Goal: Task Accomplishment & Management: Complete application form

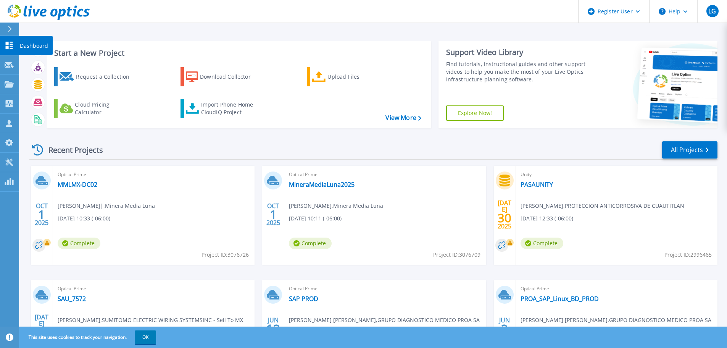
click at [14, 45] on link "Dashboard Dashboard" at bounding box center [9, 45] width 19 height 19
click at [92, 80] on div "Request a Collection" at bounding box center [106, 76] width 61 height 15
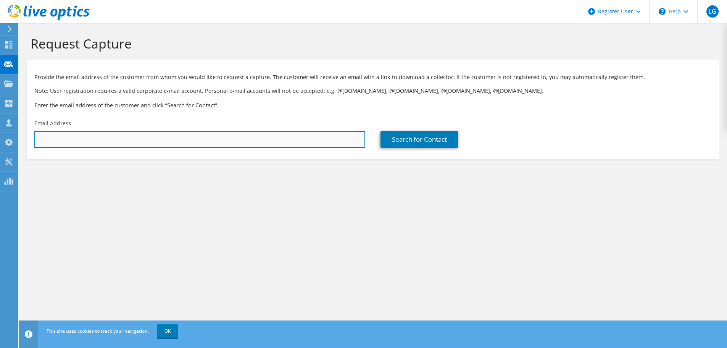
click at [260, 140] on input "text" at bounding box center [199, 139] width 331 height 17
paste input "luis.adame@sewsus.com.mx"
type input "luis.adame@sewsus.com.mx"
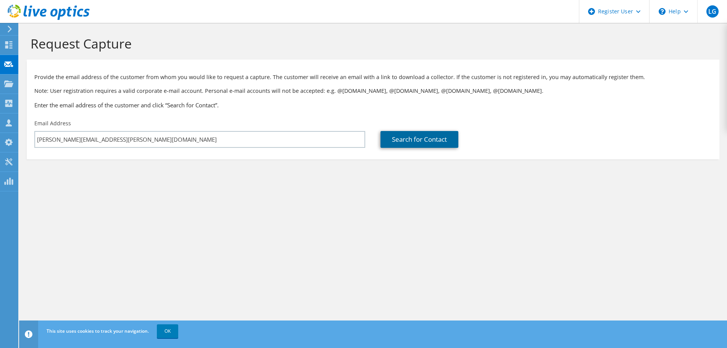
click at [402, 140] on link "Search for Contact" at bounding box center [419, 139] width 78 height 17
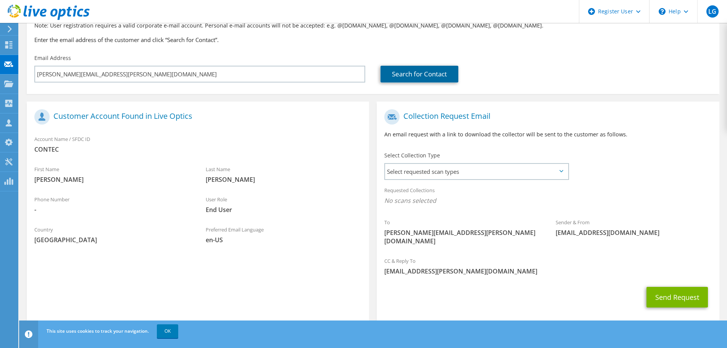
scroll to position [70, 0]
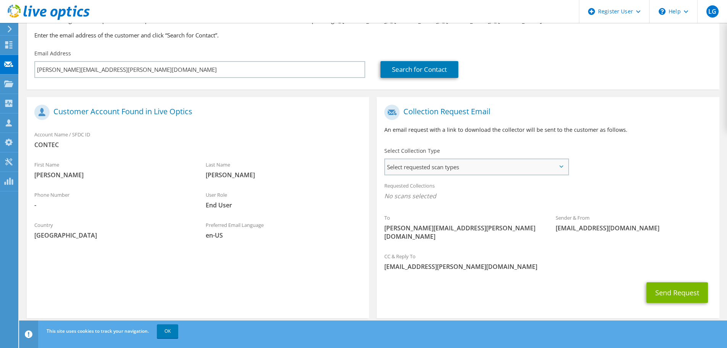
click at [484, 168] on span "Select requested scan types" at bounding box center [476, 166] width 183 height 15
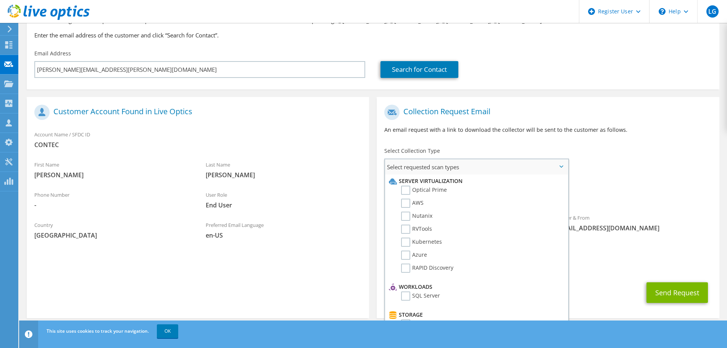
drag, startPoint x: 409, startPoint y: 191, endPoint x: 413, endPoint y: 196, distance: 6.0
click at [409, 191] on label "Optical Prime" at bounding box center [424, 189] width 46 height 9
click at [0, 0] on input "Optical Prime" at bounding box center [0, 0] width 0 height 0
click at [407, 229] on label "RVTools" at bounding box center [416, 228] width 31 height 9
click at [0, 0] on input "RVTools" at bounding box center [0, 0] width 0 height 0
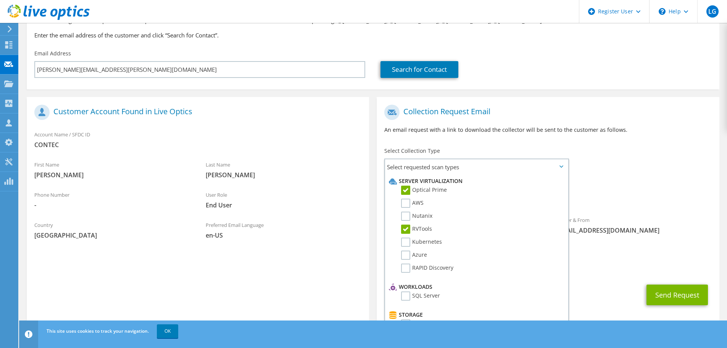
click at [633, 195] on span "Optical Prime RVTools" at bounding box center [547, 197] width 327 height 13
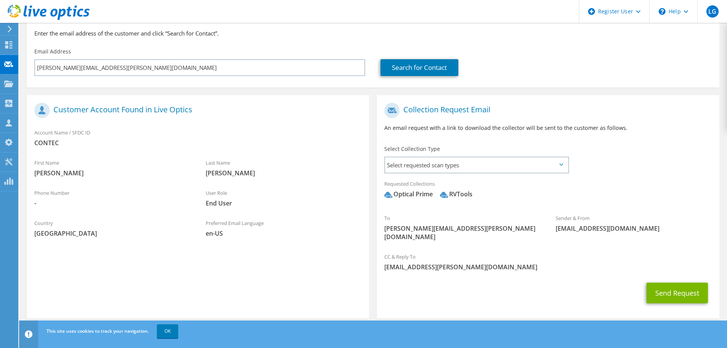
scroll to position [72, 0]
click at [673, 285] on button "Send Request" at bounding box center [676, 292] width 61 height 21
